Goal: Information Seeking & Learning: Learn about a topic

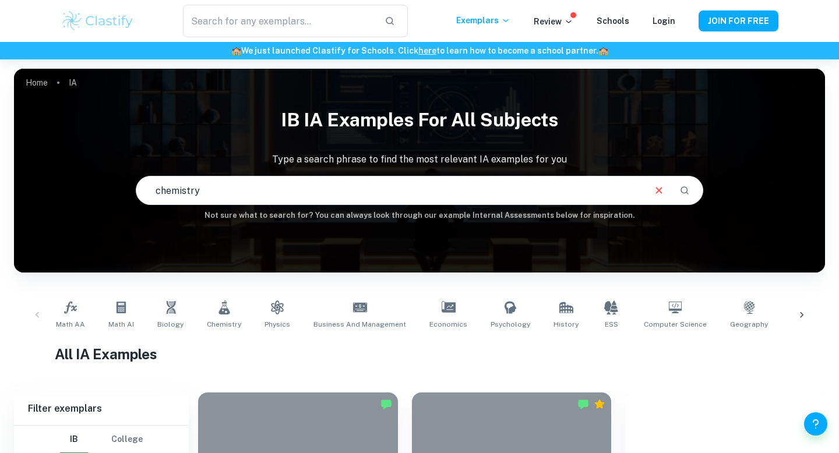
type input "chemistry"
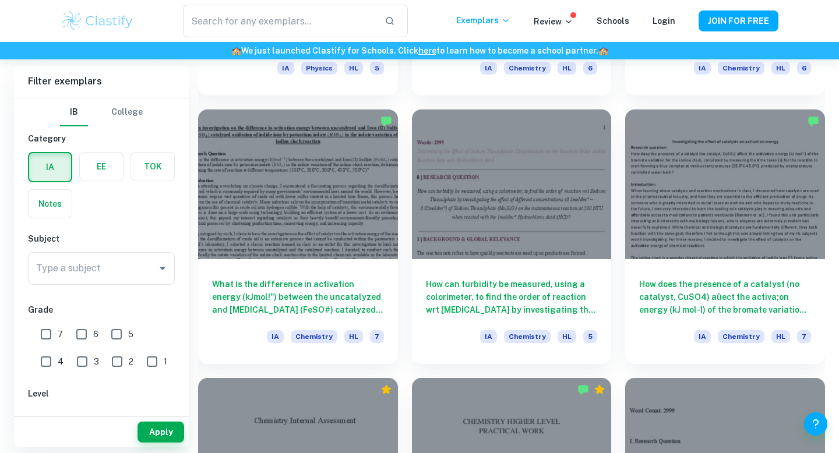
scroll to position [1359, 0]
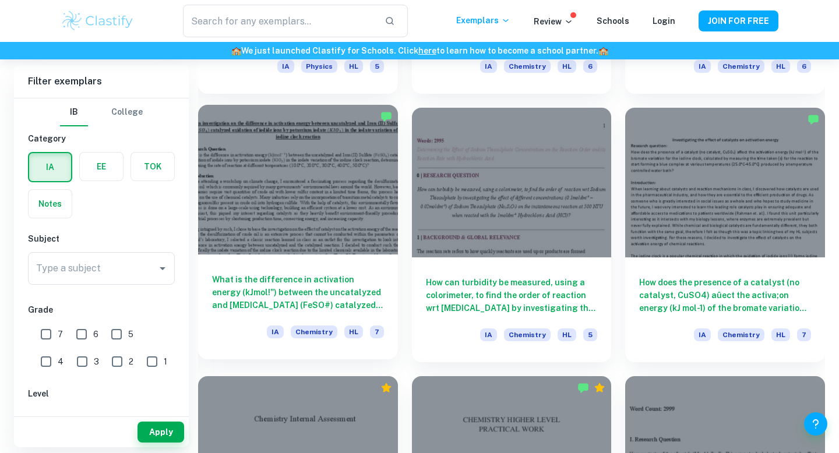
click at [303, 225] on div at bounding box center [298, 180] width 200 height 150
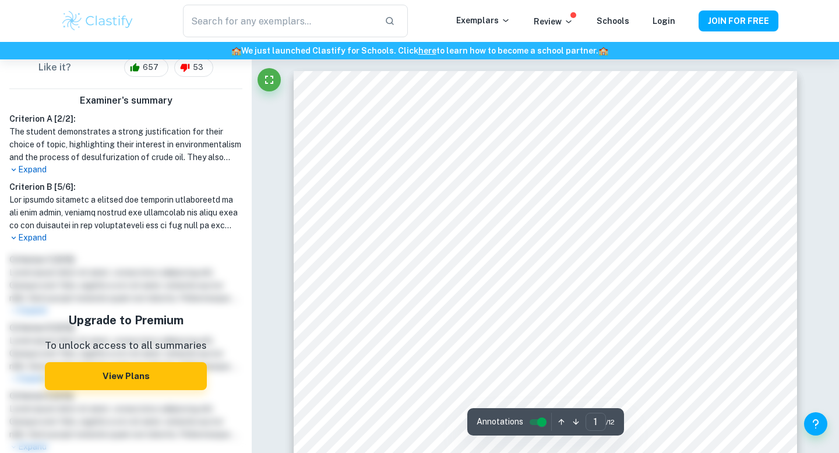
scroll to position [400, 0]
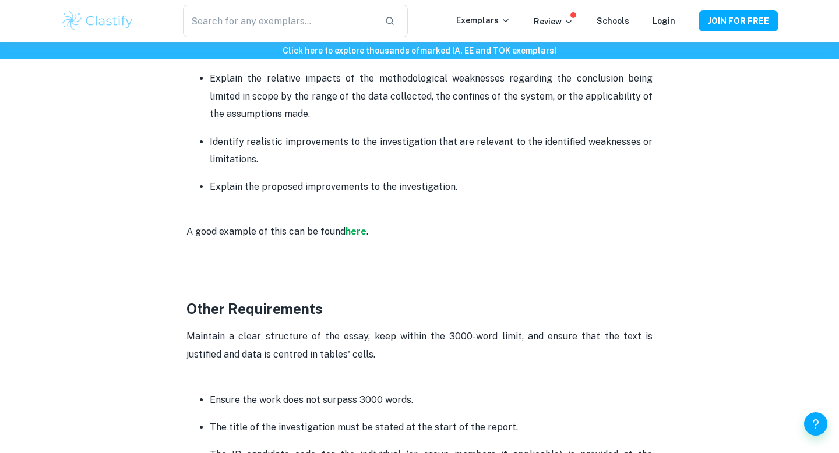
scroll to position [2675, 0]
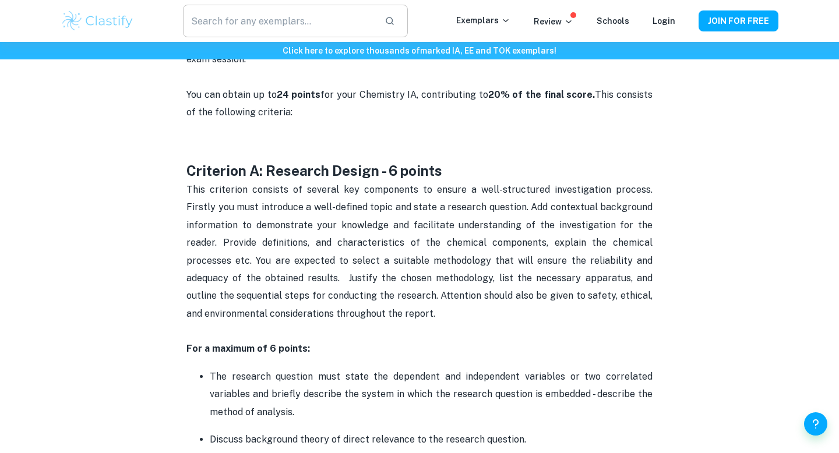
scroll to position [565, 0]
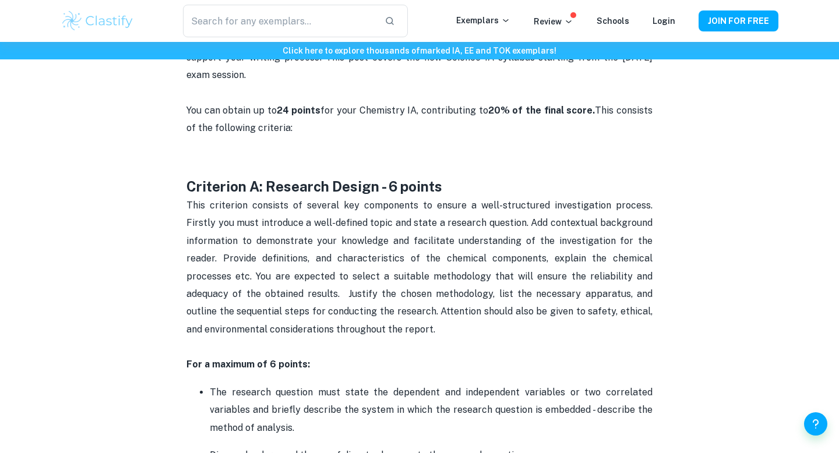
drag, startPoint x: 342, startPoint y: 172, endPoint x: 174, endPoint y: 182, distance: 168.0
copy div "Criterion A: Research Design - 6 points This criterion consists of several key …"
click at [491, 161] on h3 at bounding box center [419, 165] width 466 height 21
